Goal: Task Accomplishment & Management: Complete application form

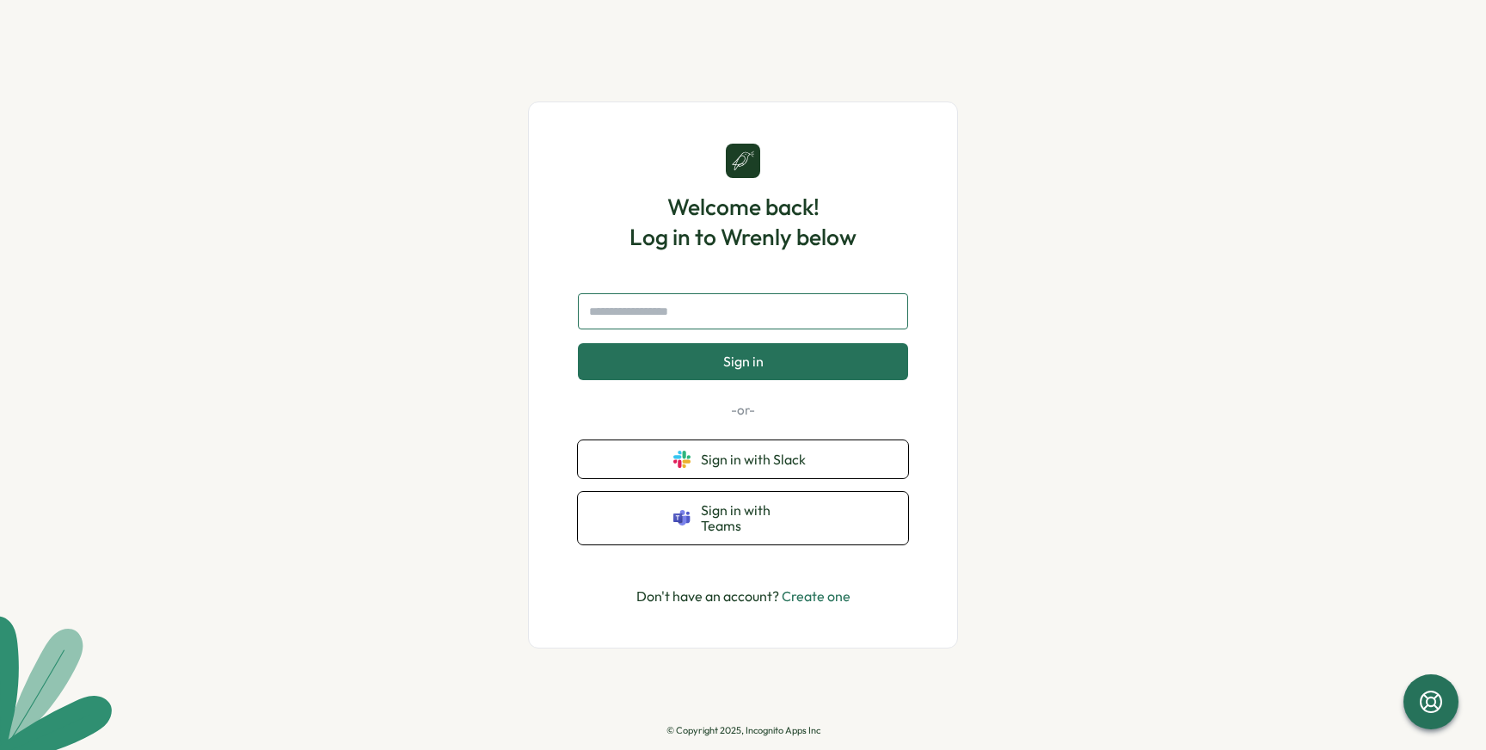
click at [628, 316] on input "text" at bounding box center [743, 311] width 330 height 36
type input "**********"
click at [578, 343] on button "Sign in" at bounding box center [743, 361] width 330 height 36
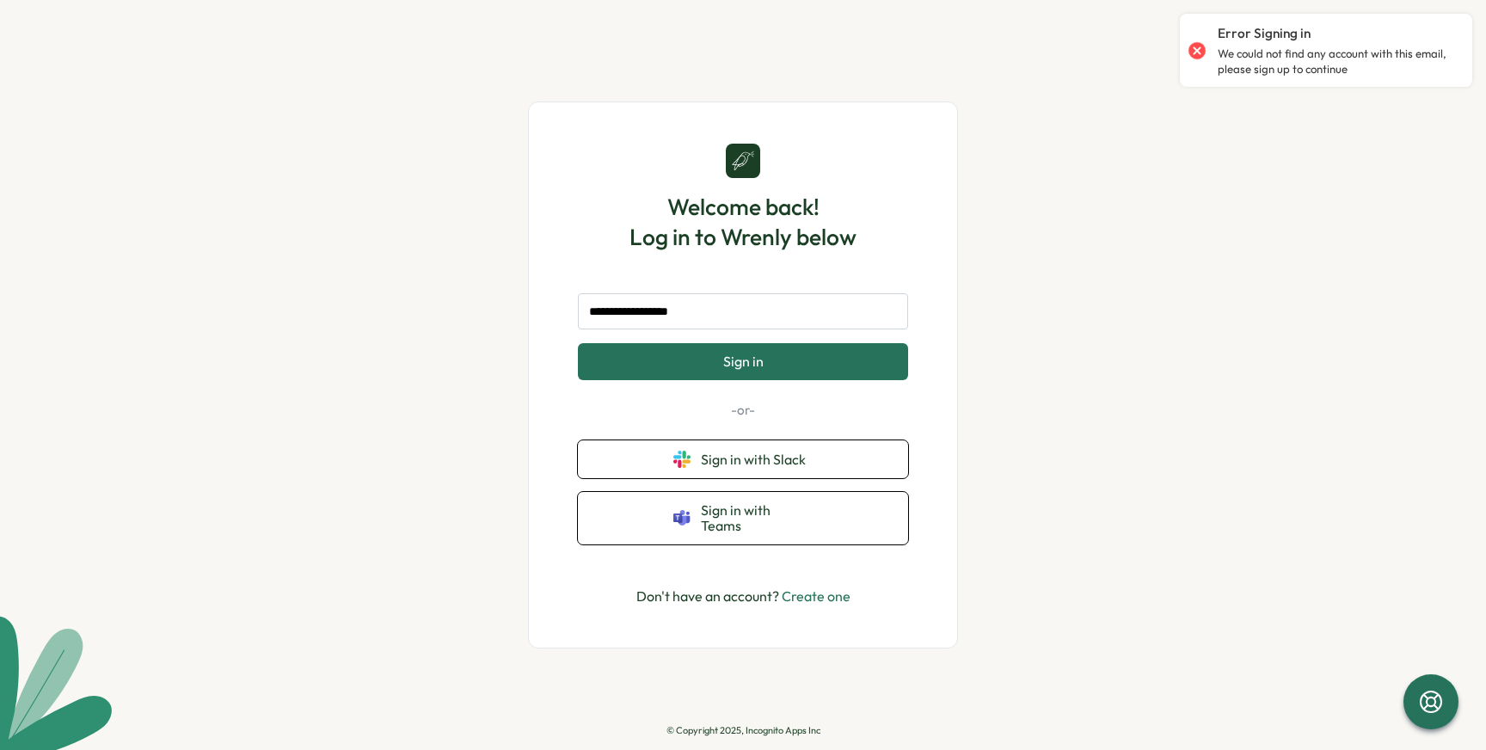
click at [608, 361] on button "Sign in" at bounding box center [743, 361] width 330 height 36
click at [840, 592] on link "Create one" at bounding box center [816, 595] width 69 height 17
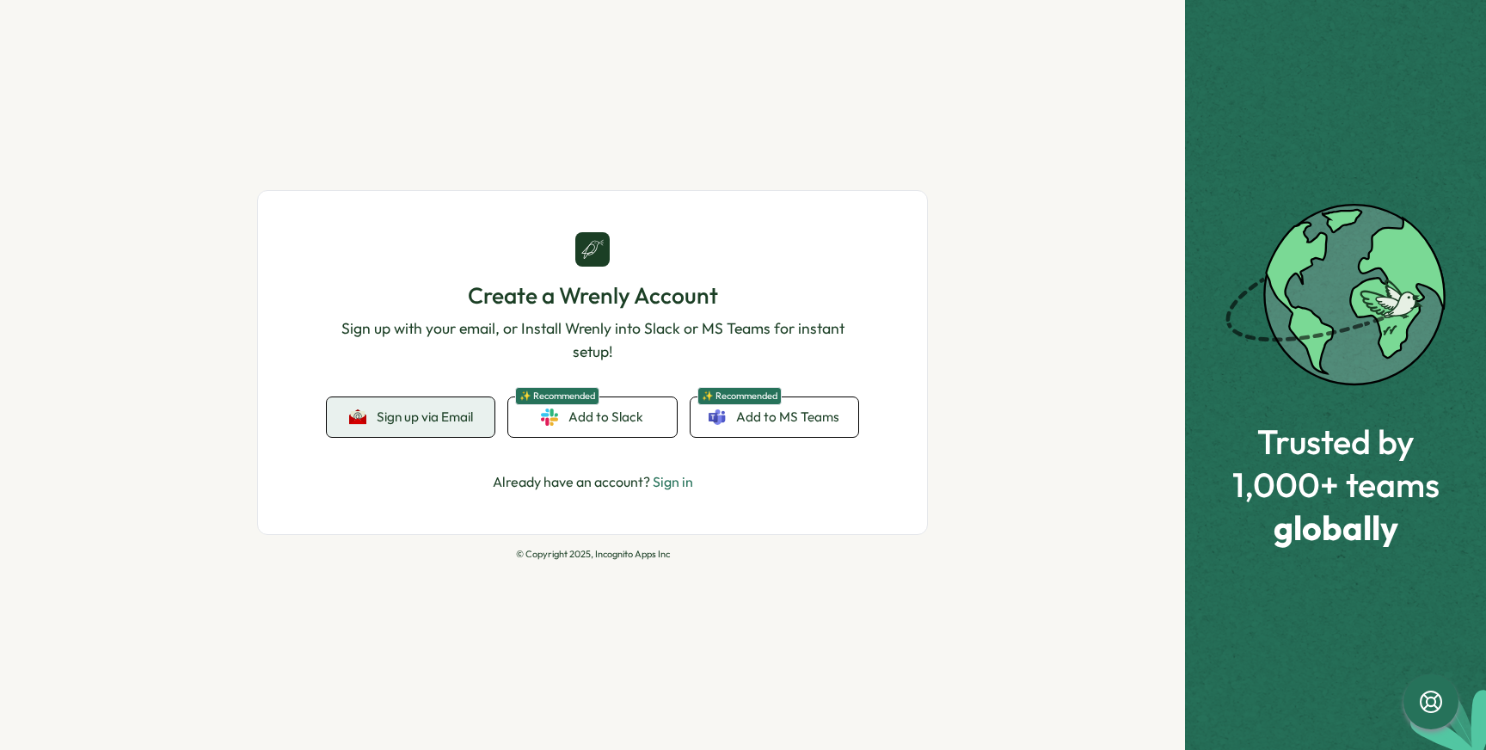
click at [395, 414] on span "Sign up via Email" at bounding box center [425, 416] width 96 height 15
